Goal: Check status

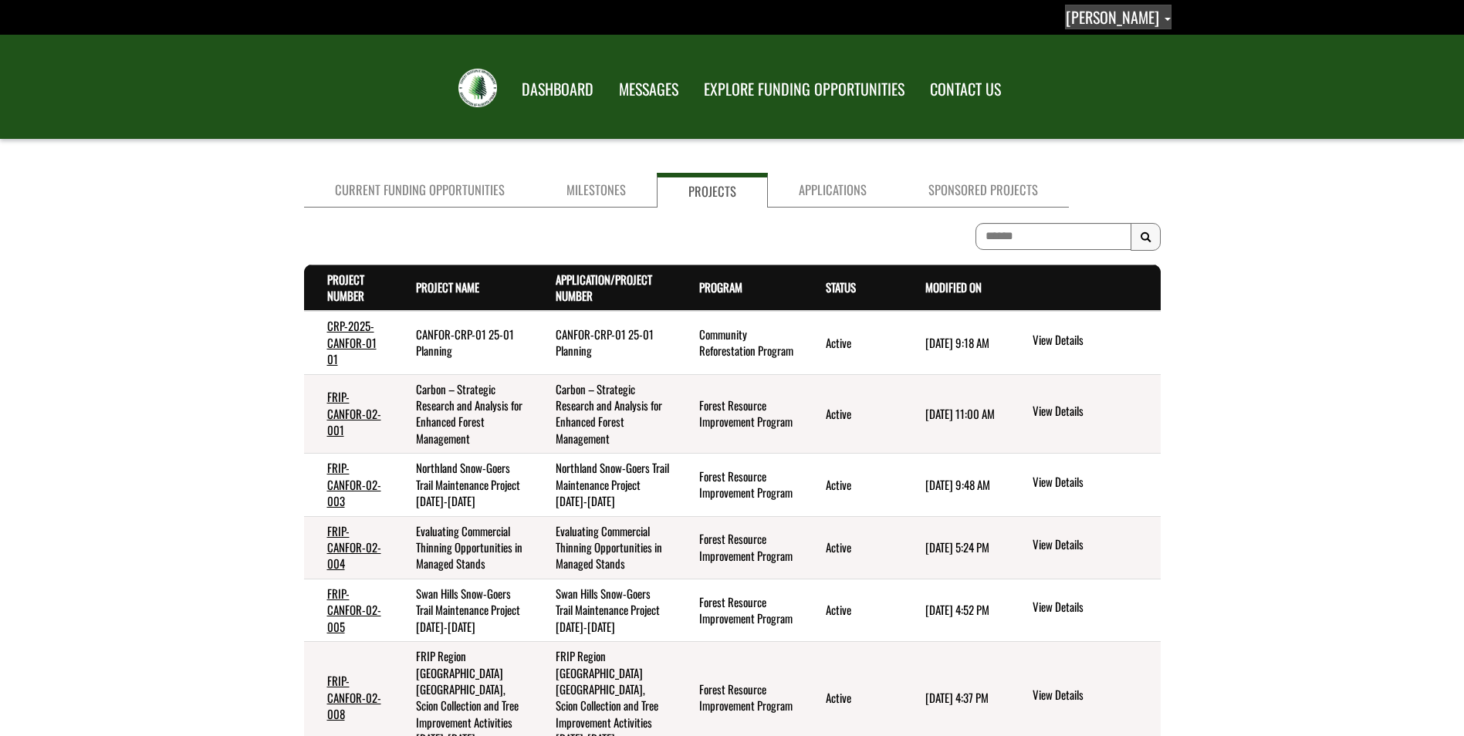
click at [1111, 17] on span "Abbie Gottert" at bounding box center [1112, 16] width 93 height 23
click at [1110, 86] on link "Sign out" at bounding box center [1111, 81] width 120 height 21
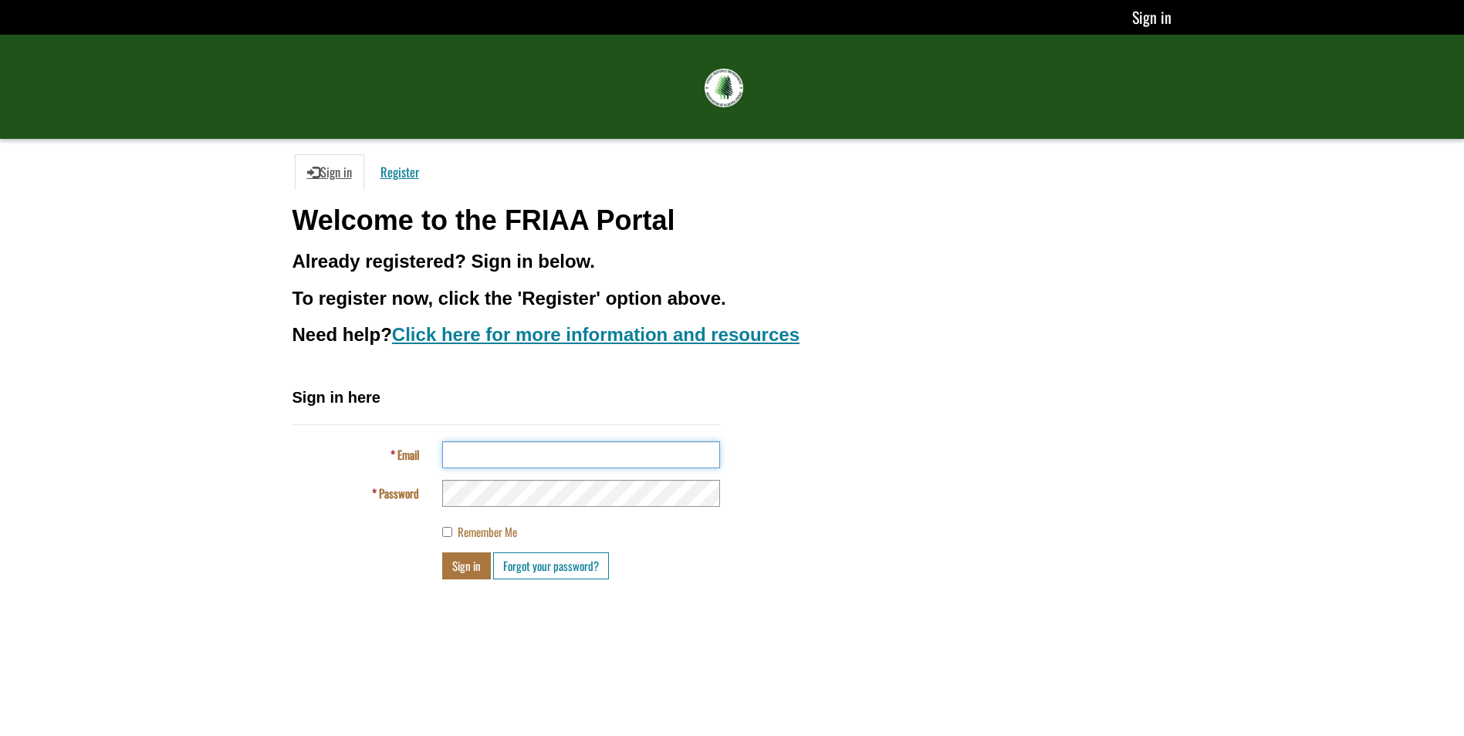
click at [551, 458] on input "Email" at bounding box center [581, 455] width 278 height 27
type input "**********"
click at [461, 570] on button "Sign in" at bounding box center [466, 566] width 49 height 27
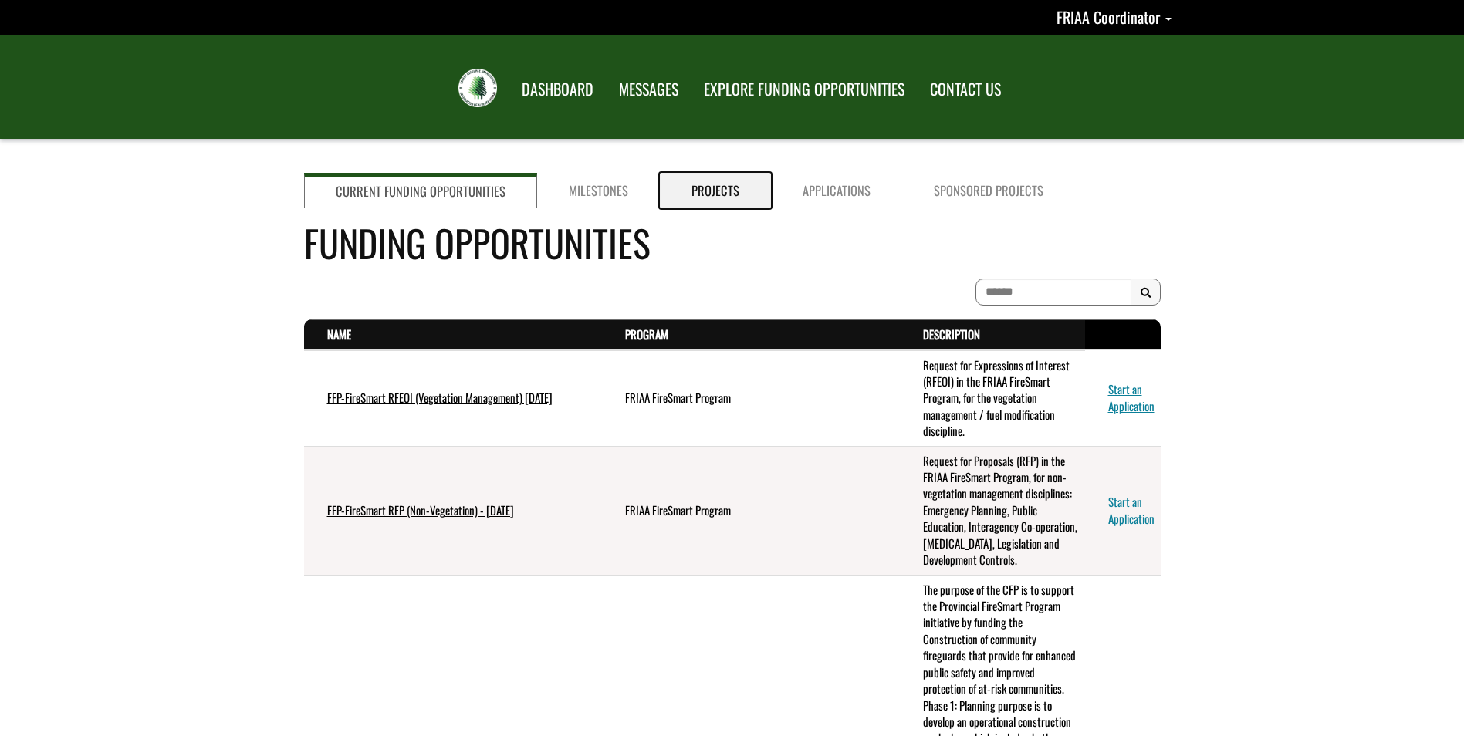
click at [710, 192] on link "Projects" at bounding box center [715, 191] width 111 height 36
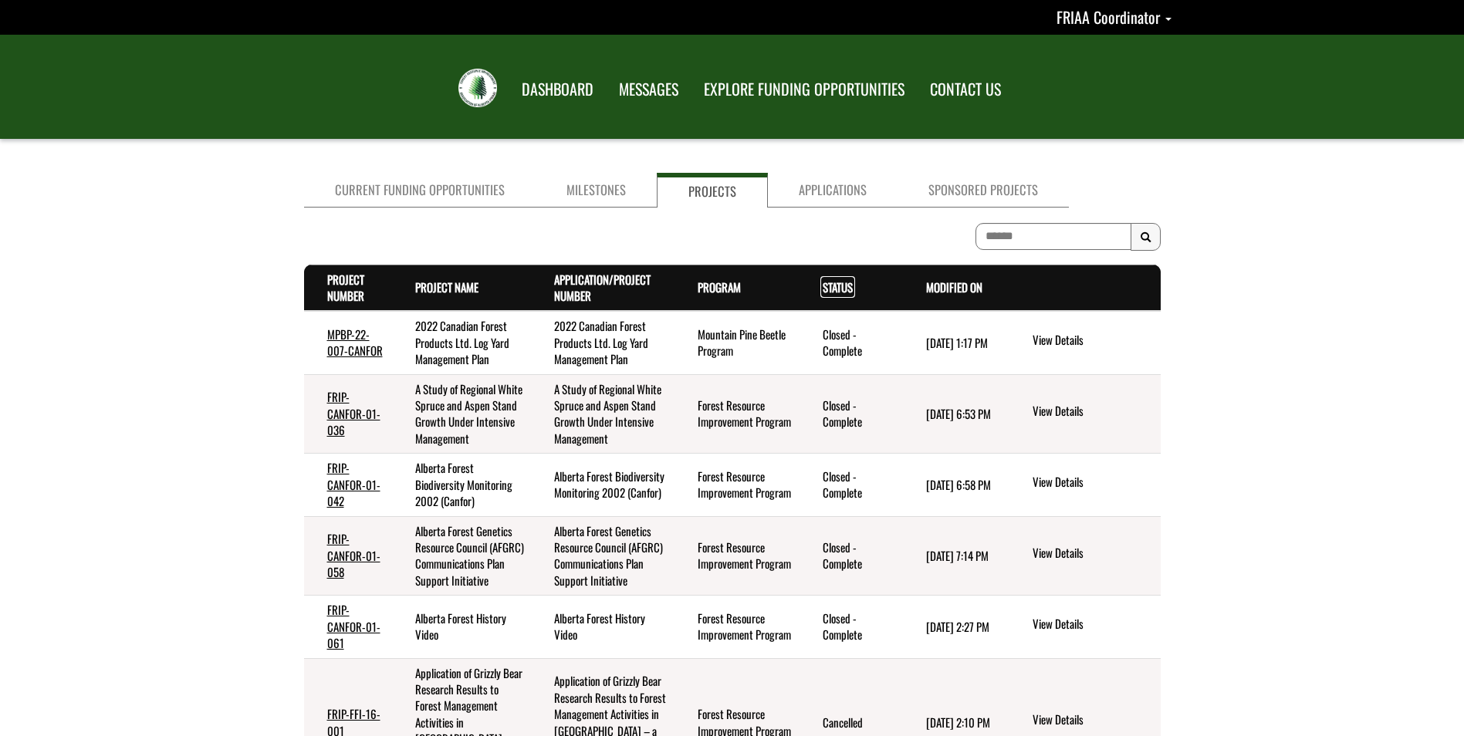
click at [832, 288] on link "Status . sort descending" at bounding box center [838, 287] width 30 height 17
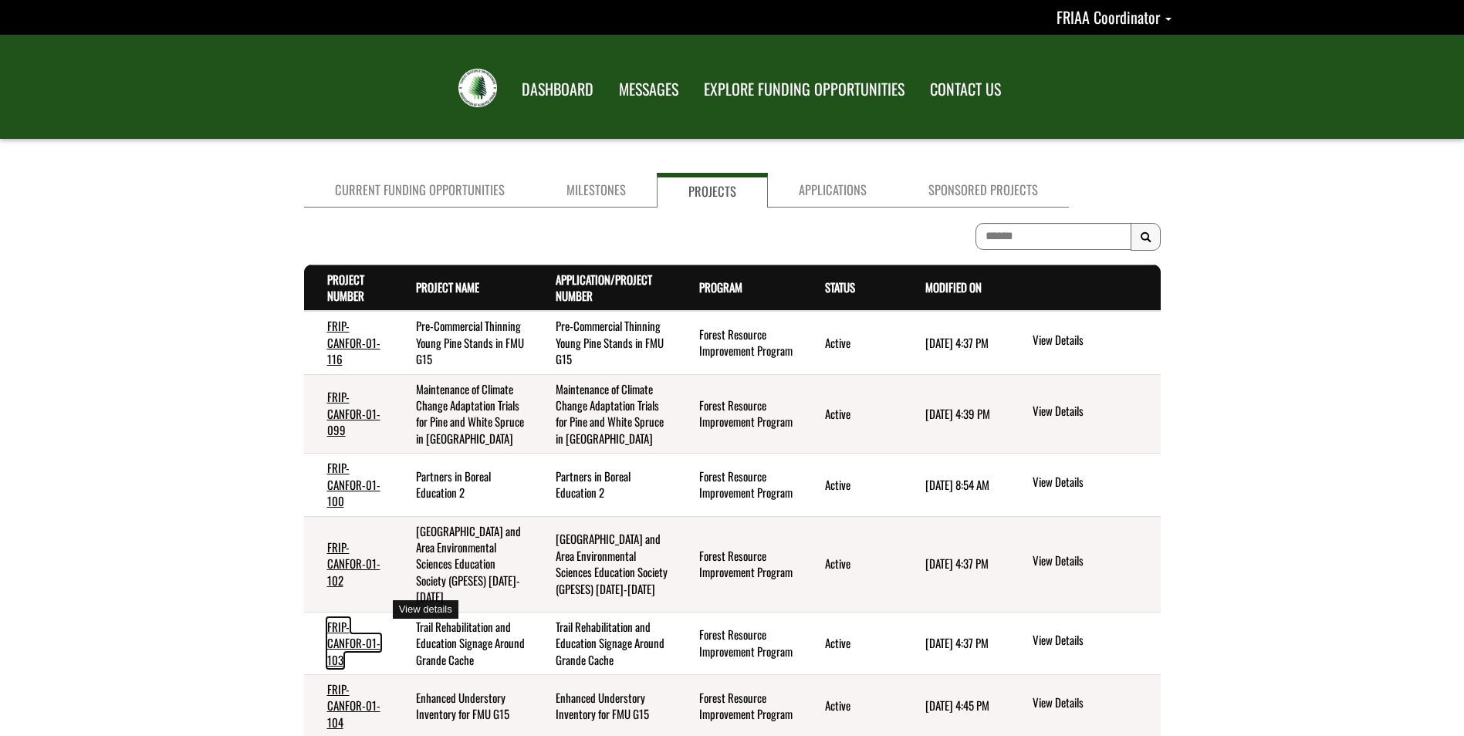
click at [350, 618] on link "FRIP-CANFOR-01-103" at bounding box center [353, 643] width 53 height 50
click at [340, 618] on link "FRIP-CANFOR-01-103" at bounding box center [353, 643] width 53 height 50
